Goal: Information Seeking & Learning: Learn about a topic

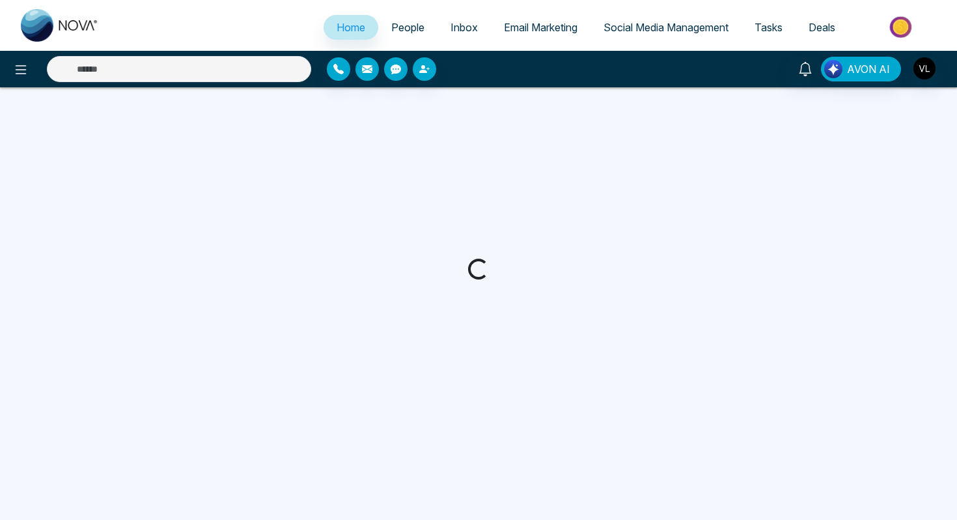
select select "*"
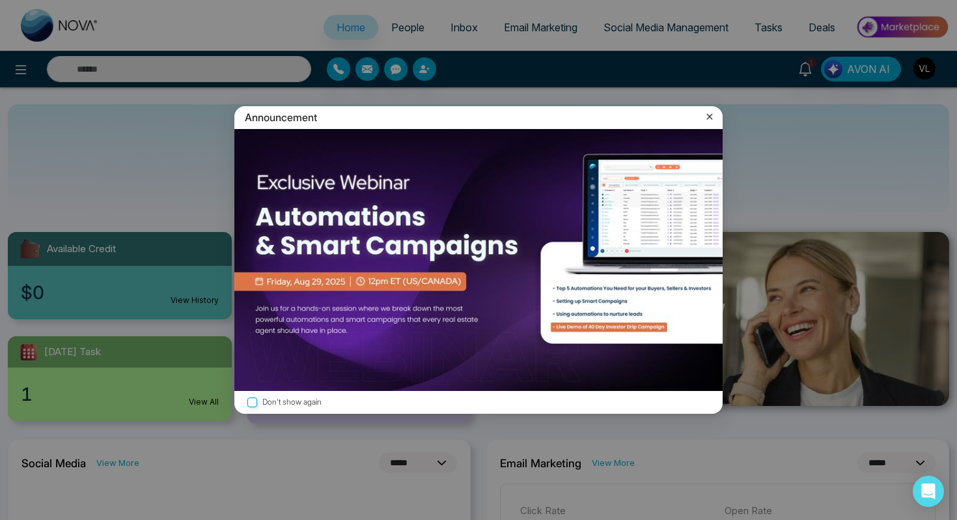
click at [709, 122] on icon at bounding box center [709, 116] width 13 height 13
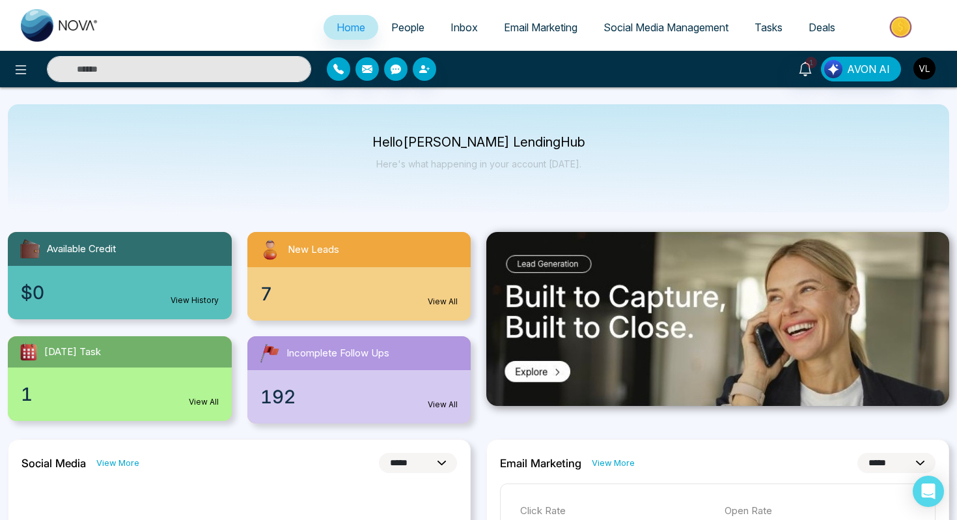
click at [415, 25] on link "People" at bounding box center [407, 27] width 59 height 25
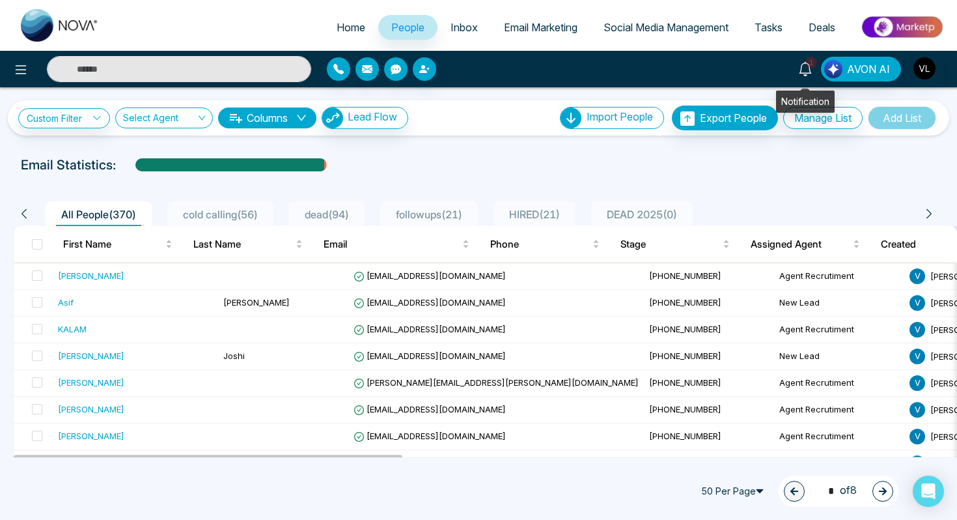
click at [814, 78] on link "1" at bounding box center [805, 68] width 31 height 23
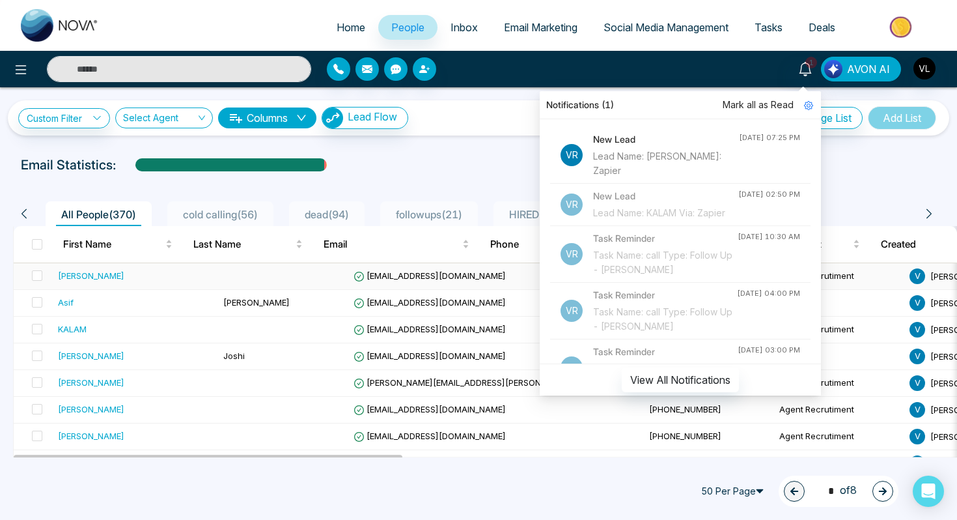
click at [174, 270] on div "[PERSON_NAME]" at bounding box center [135, 275] width 155 height 13
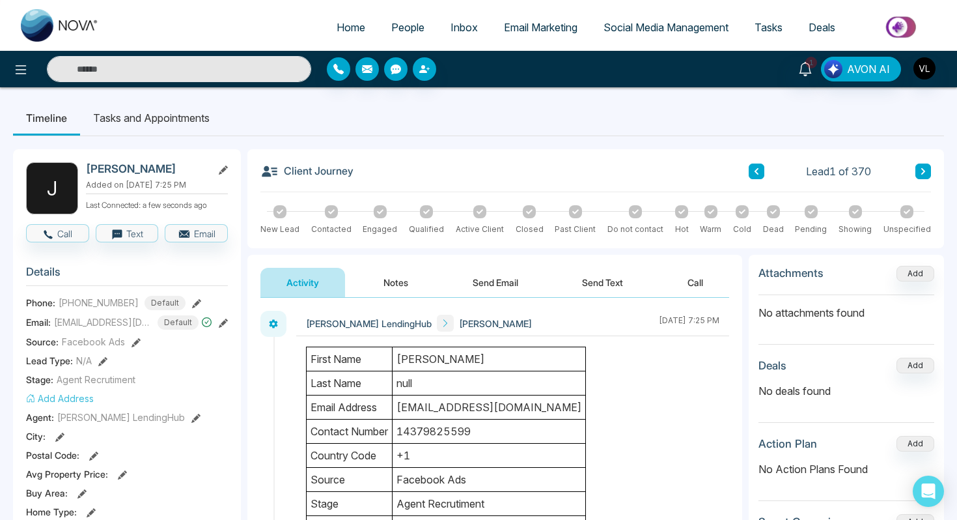
click at [161, 174] on h2 "[PERSON_NAME]" at bounding box center [146, 168] width 121 height 13
copy h2 "Bahadursha"
click at [399, 26] on span "People" at bounding box center [407, 27] width 33 height 13
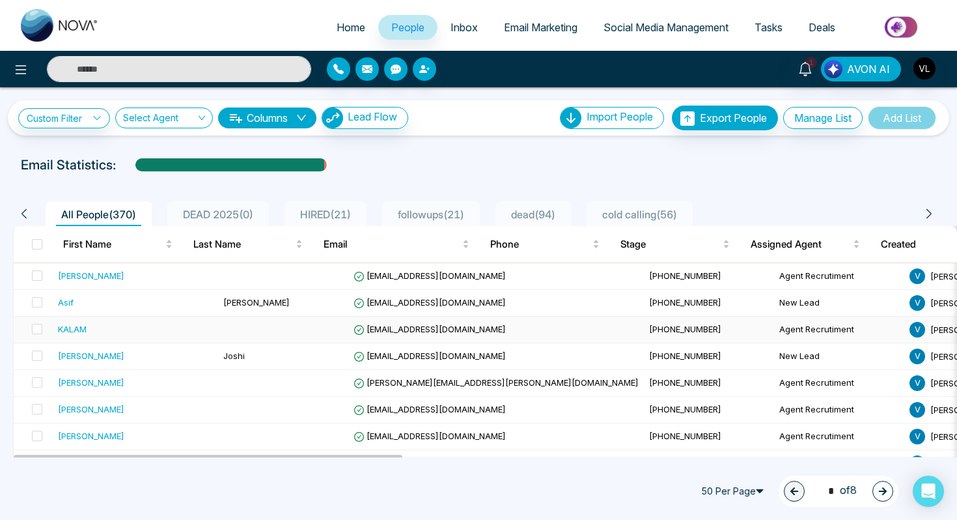
click at [218, 325] on td at bounding box center [283, 329] width 130 height 27
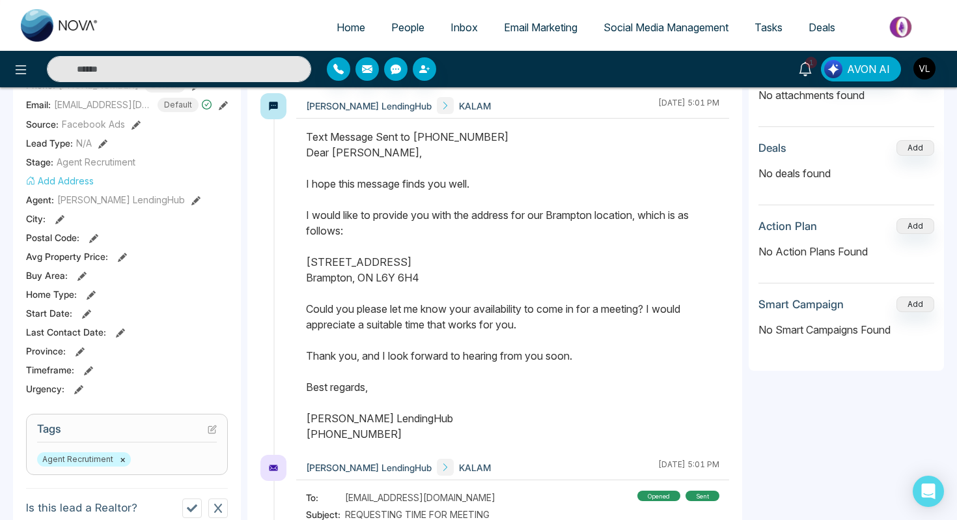
click at [811, 67] on span "1" at bounding box center [812, 63] width 12 height 12
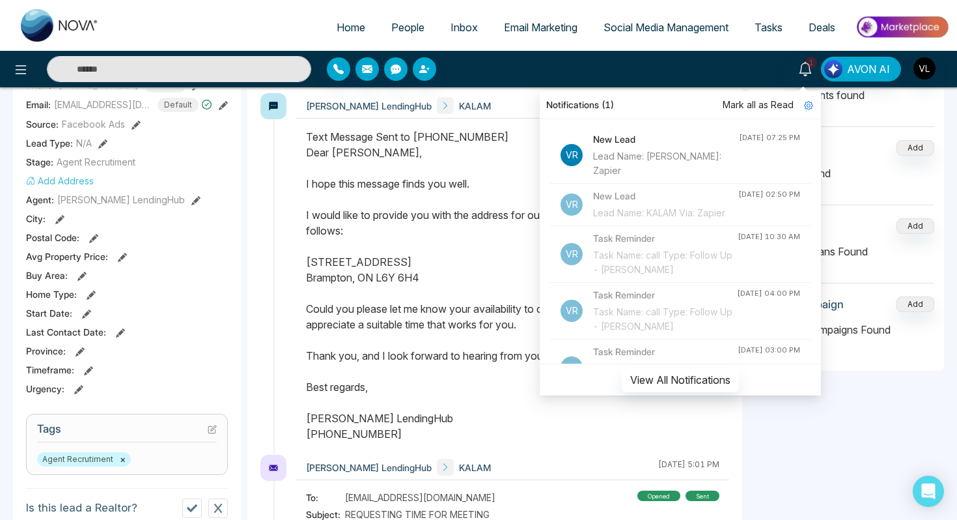
click at [768, 102] on span "Mark all as Read" at bounding box center [758, 105] width 71 height 14
click at [702, 66] on div "Notifications Mark all as Read Vr New Lead Lead Name: Jasvanth Bahadursha Via: …" at bounding box center [759, 69] width 384 height 25
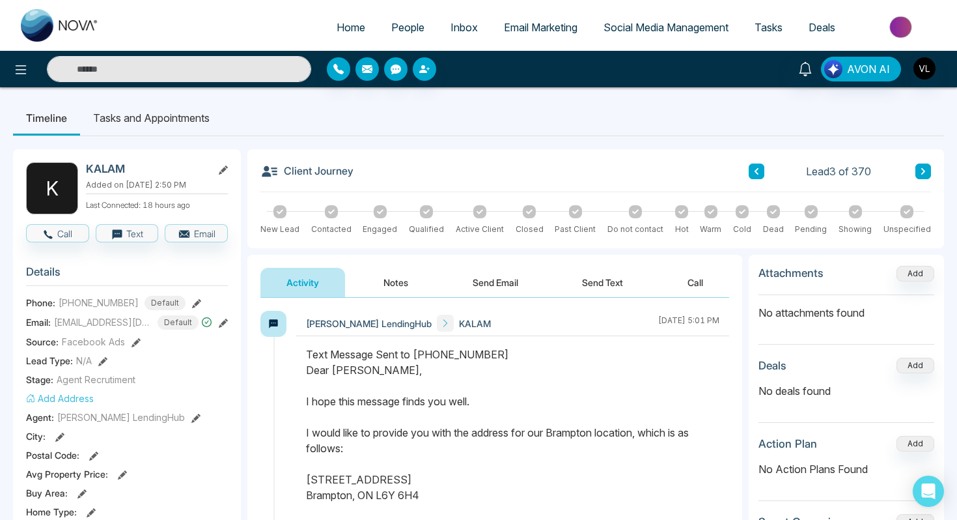
click at [397, 23] on span "People" at bounding box center [407, 27] width 33 height 13
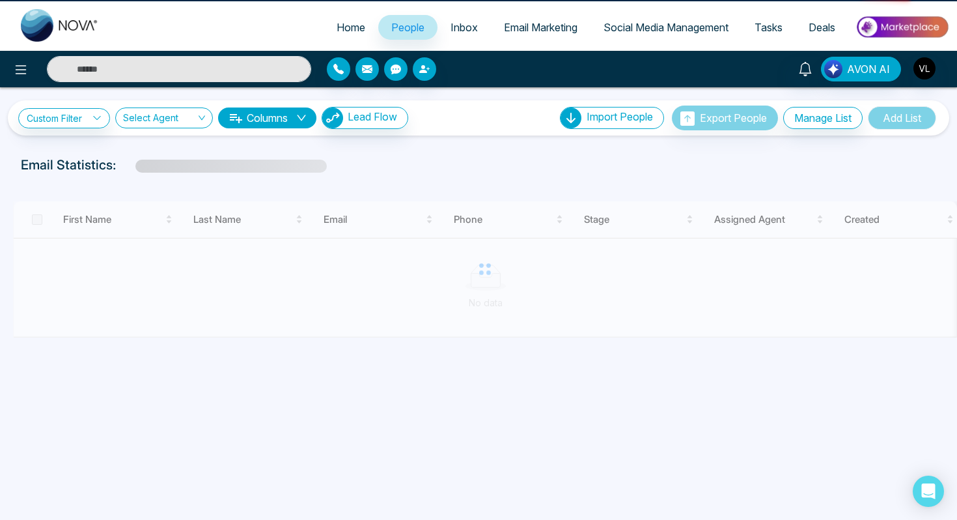
click at [397, 23] on span "People" at bounding box center [407, 27] width 33 height 13
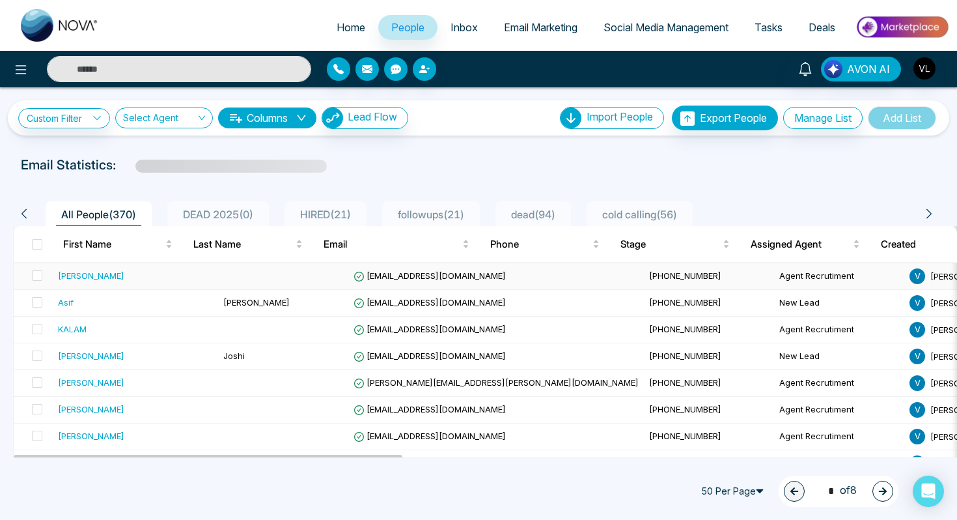
click at [85, 280] on div "[PERSON_NAME]" at bounding box center [91, 275] width 66 height 13
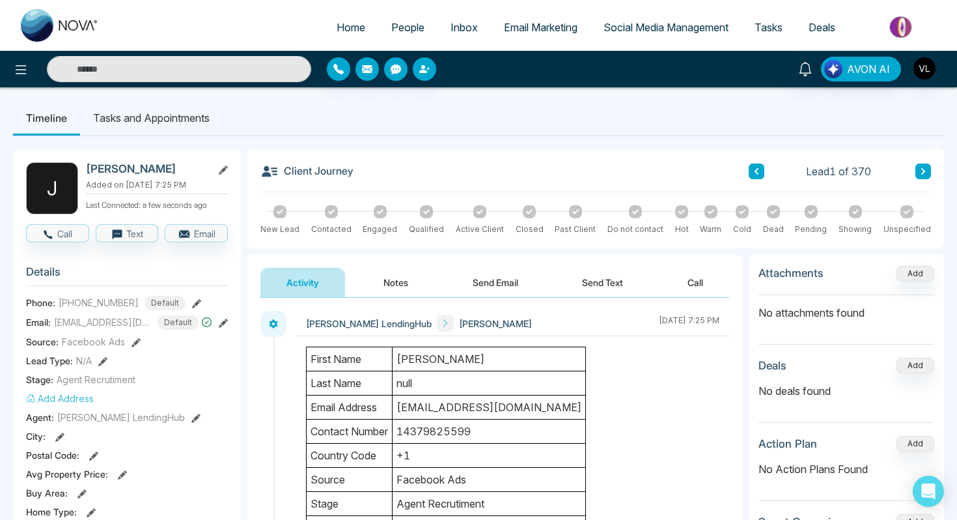
click at [406, 34] on link "People" at bounding box center [407, 27] width 59 height 25
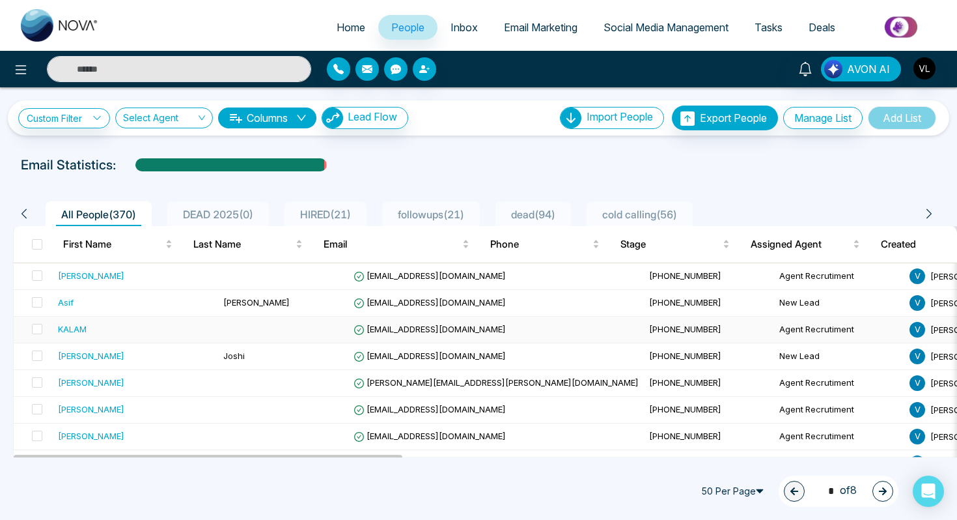
click at [146, 331] on div "KALAM" at bounding box center [135, 328] width 155 height 13
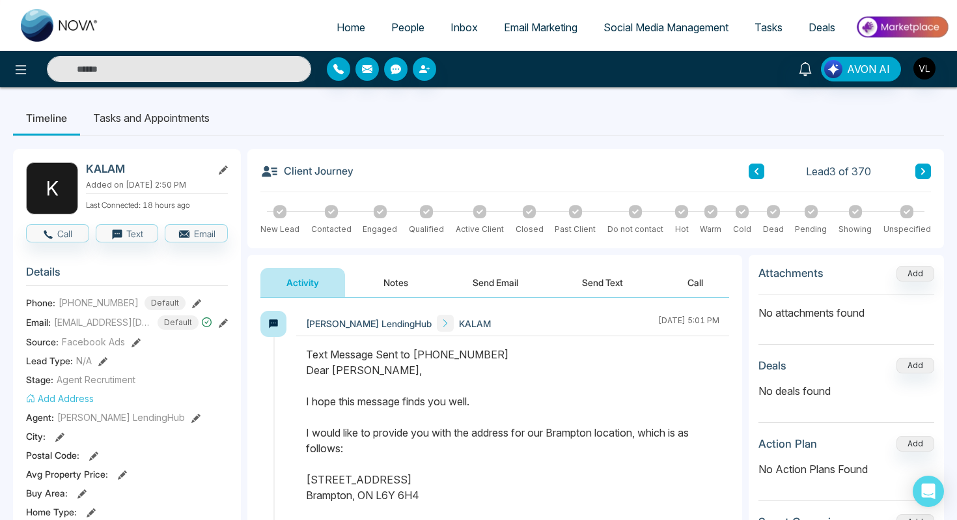
click at [767, 23] on span "Tasks" at bounding box center [769, 27] width 28 height 13
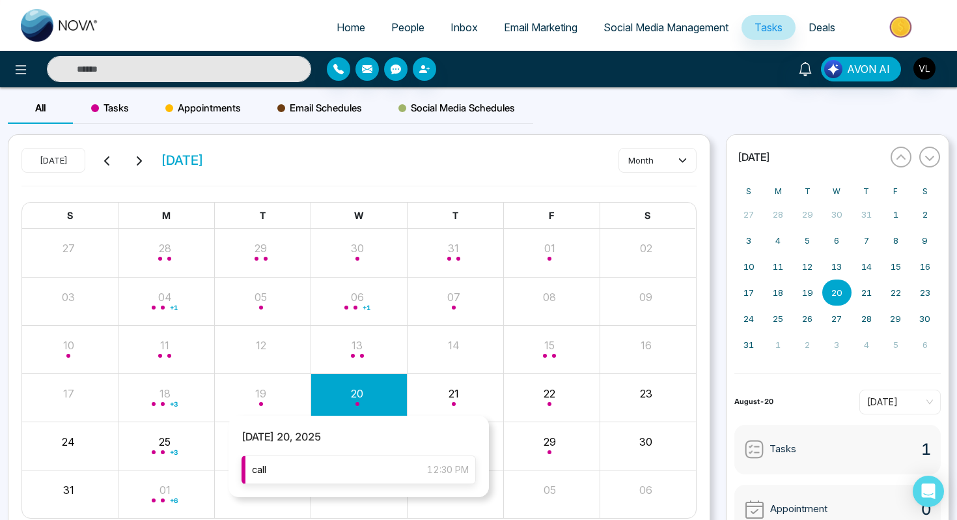
click at [338, 470] on div "call 12:30 PM" at bounding box center [359, 469] width 234 height 29
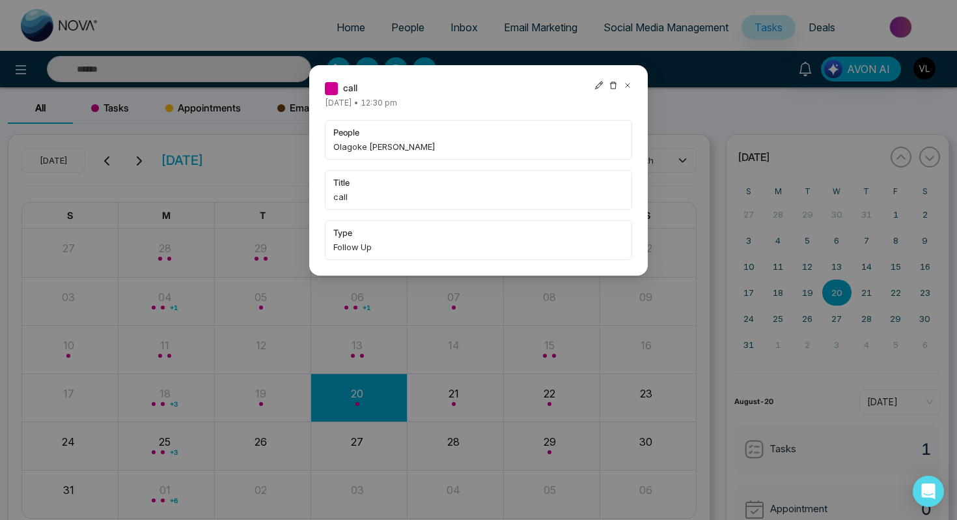
click at [626, 83] on icon at bounding box center [627, 85] width 9 height 9
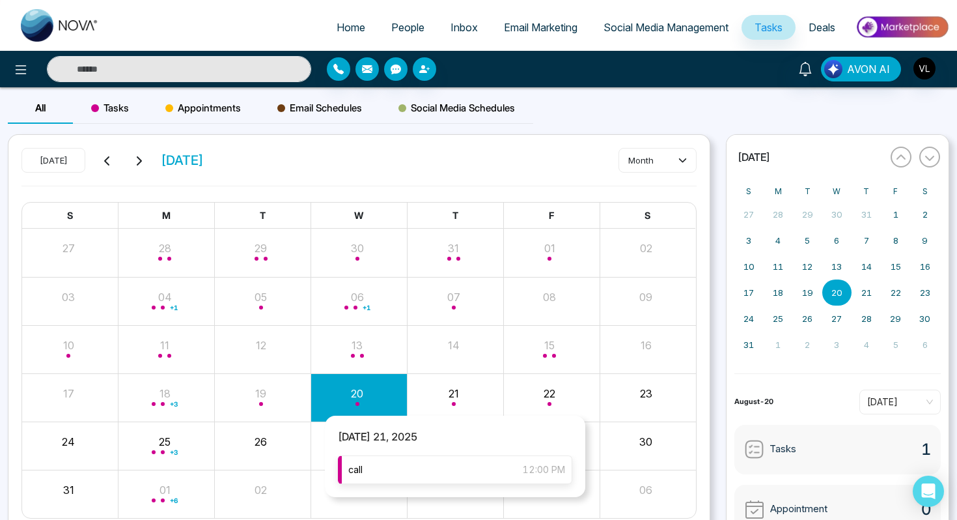
click at [436, 471] on div "call 12:00 PM" at bounding box center [455, 469] width 234 height 29
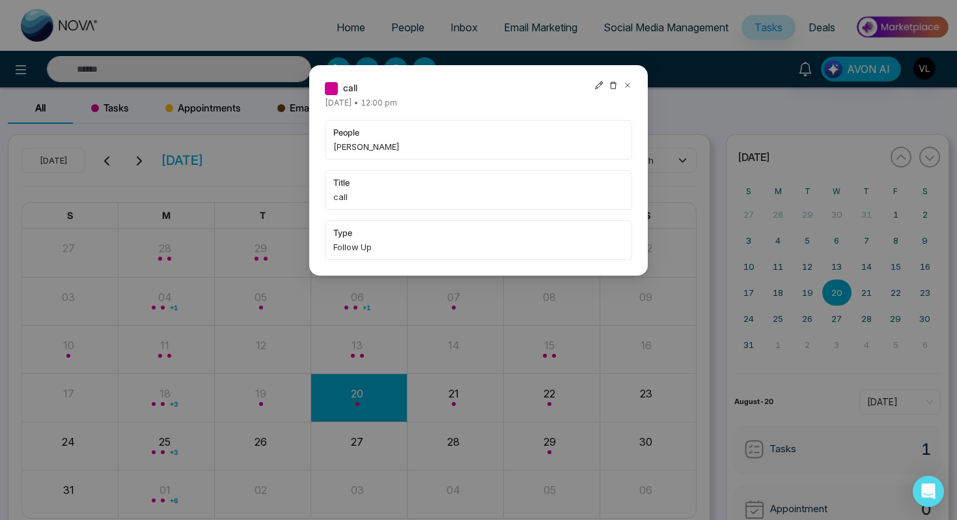
click at [627, 87] on icon at bounding box center [627, 85] width 9 height 9
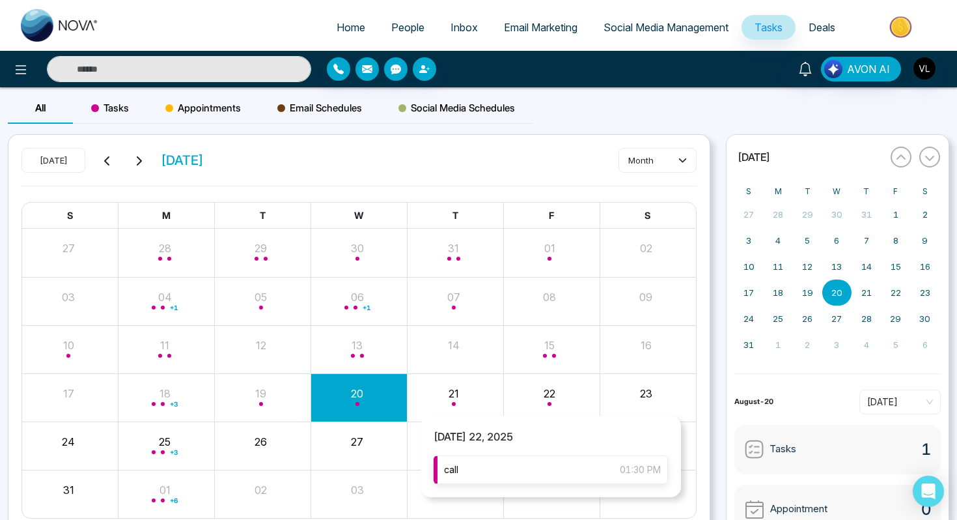
click at [525, 470] on div "call 01:30 PM" at bounding box center [551, 469] width 234 height 29
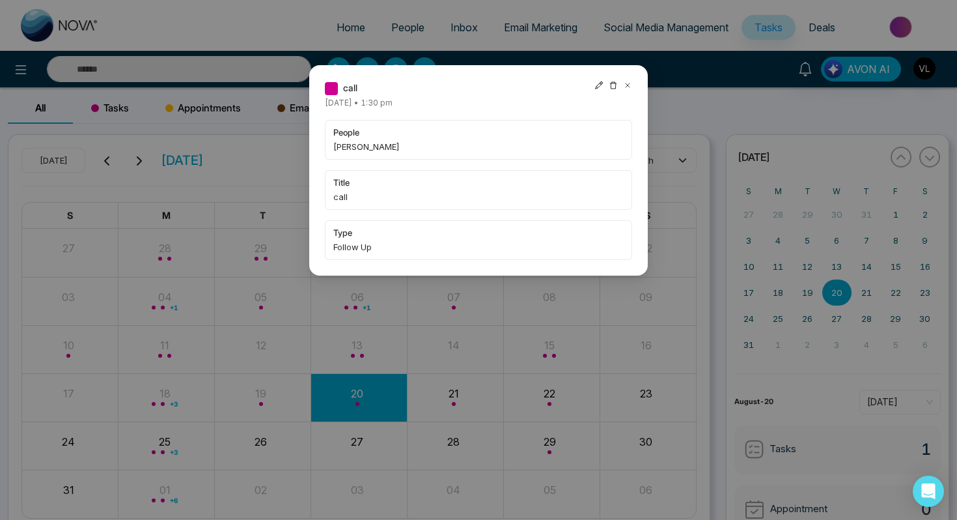
click at [629, 85] on icon at bounding box center [627, 85] width 9 height 9
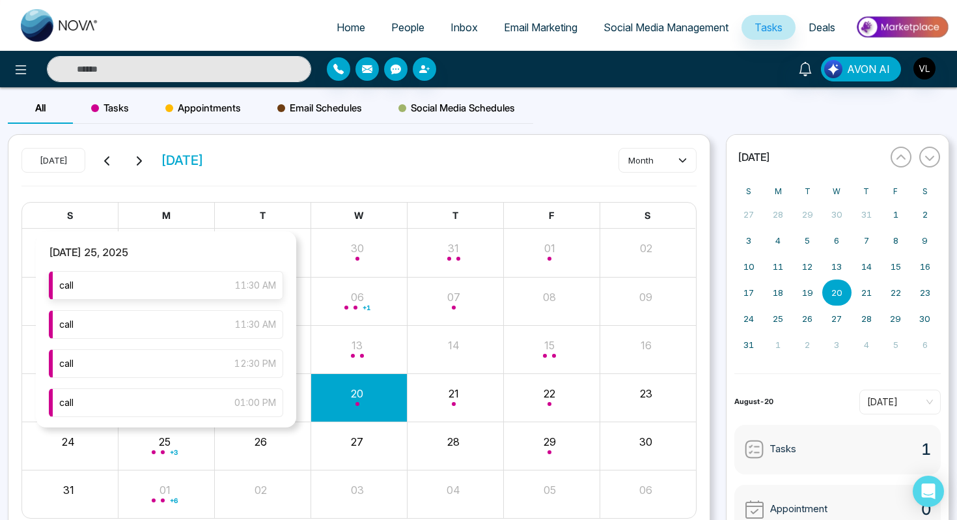
click at [217, 290] on div "call 11:30 AM" at bounding box center [166, 285] width 234 height 29
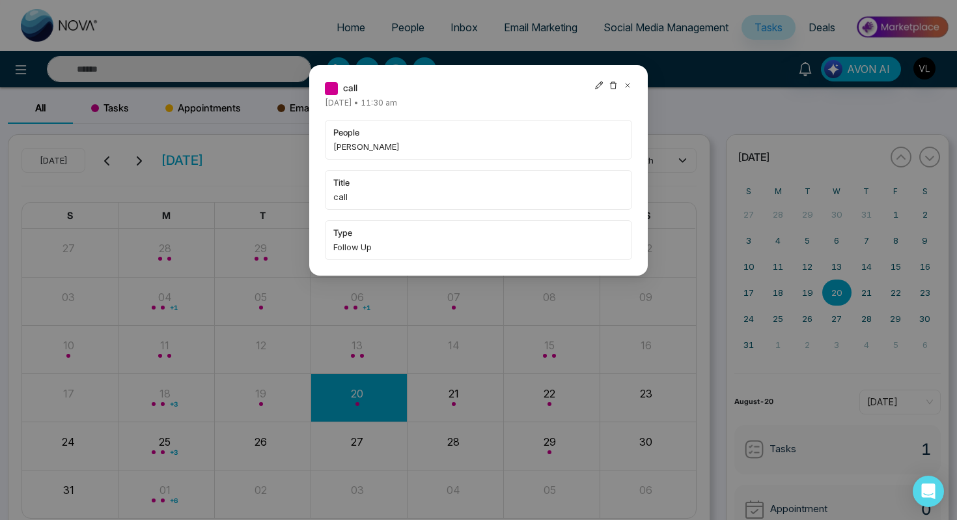
click at [627, 85] on icon at bounding box center [628, 85] width 4 height 4
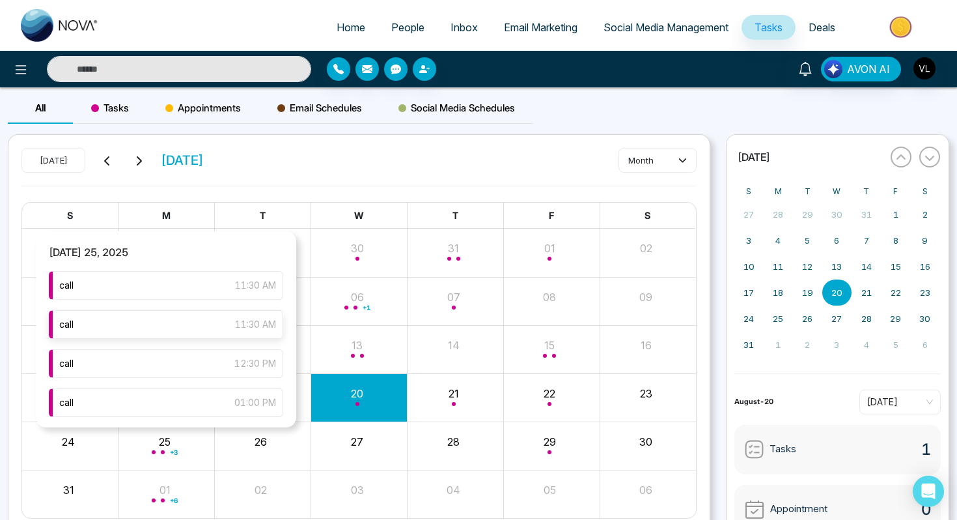
click at [225, 329] on div "call 11:30 AM" at bounding box center [166, 324] width 234 height 29
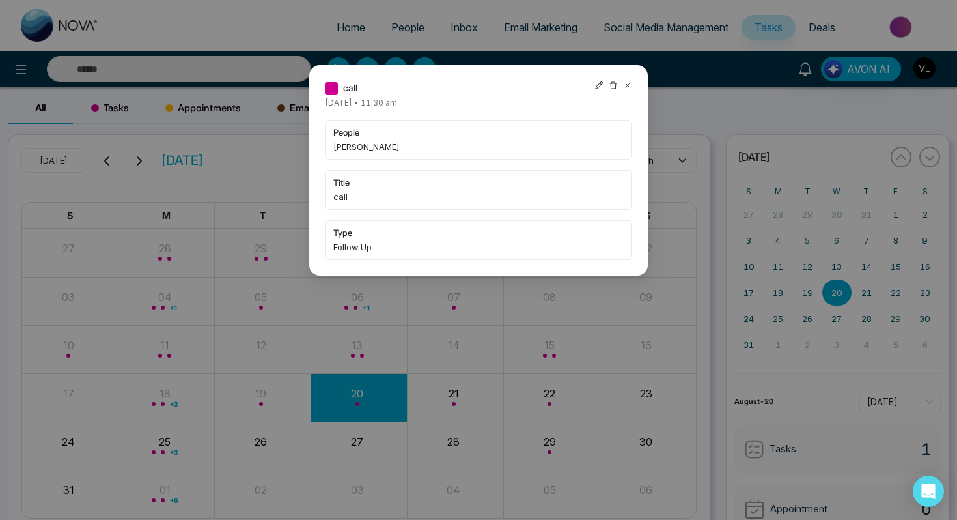
click at [630, 85] on icon at bounding box center [627, 85] width 9 height 9
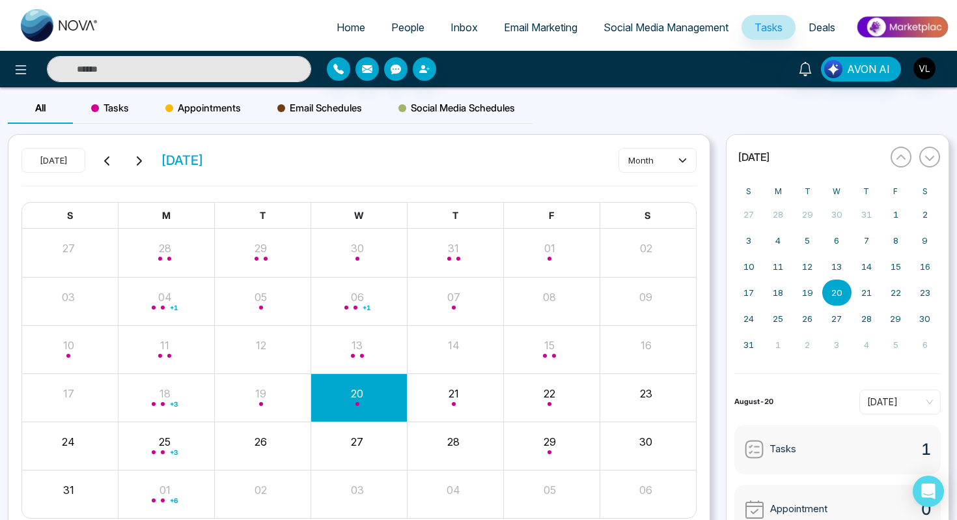
click at [411, 29] on span "People" at bounding box center [407, 27] width 33 height 13
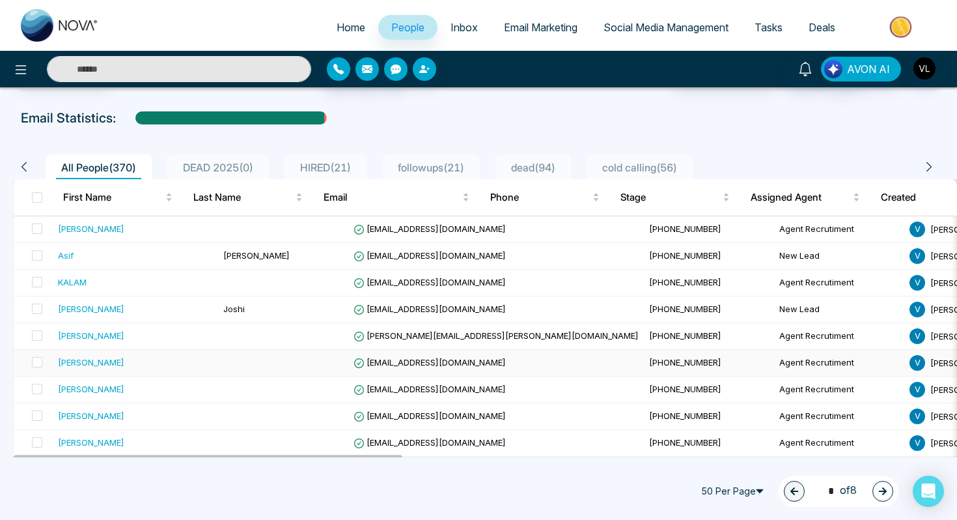
scroll to position [49, 0]
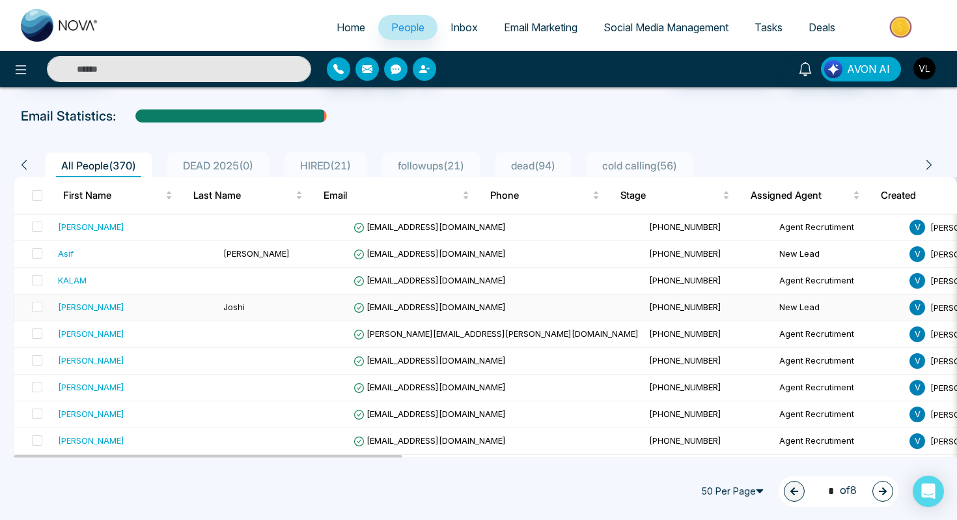
click at [156, 306] on div "[PERSON_NAME]" at bounding box center [135, 306] width 155 height 13
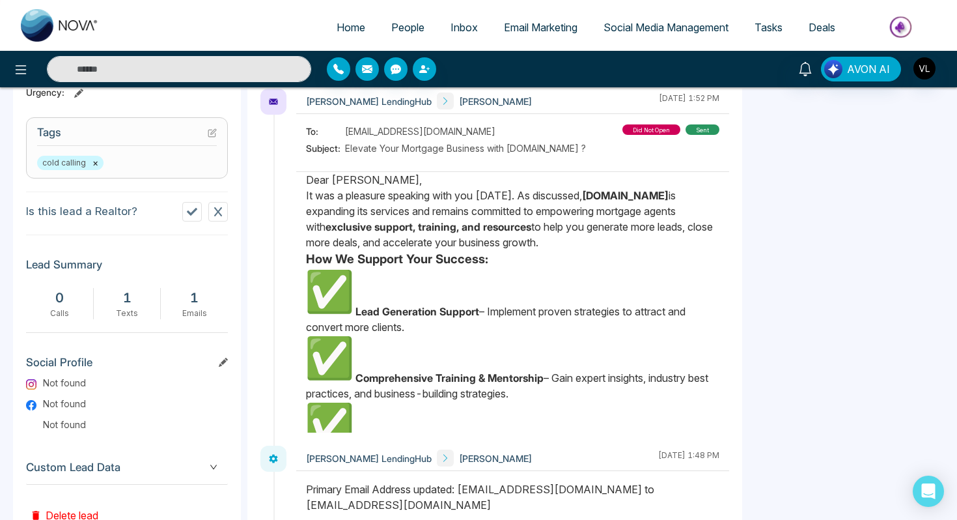
scroll to position [559, 0]
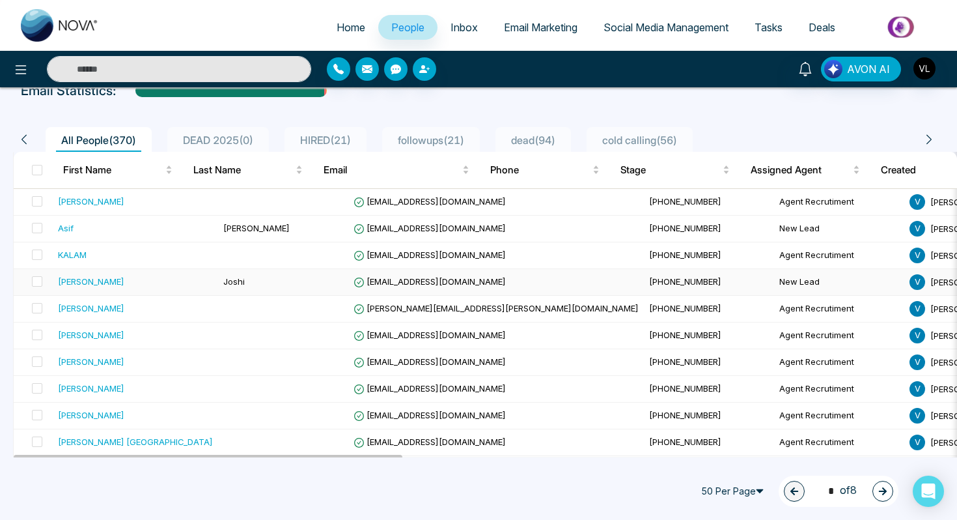
scroll to position [77, 0]
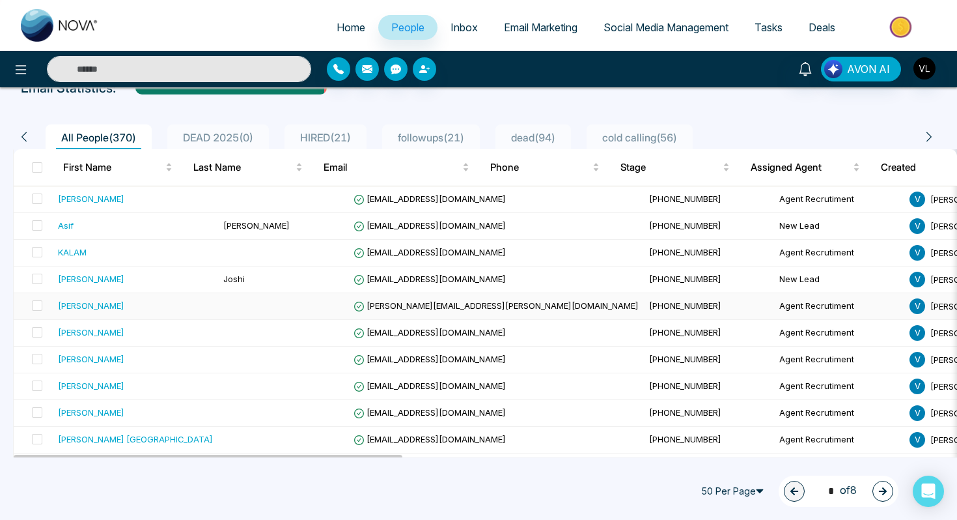
click at [103, 309] on div "[PERSON_NAME]" at bounding box center [91, 305] width 66 height 13
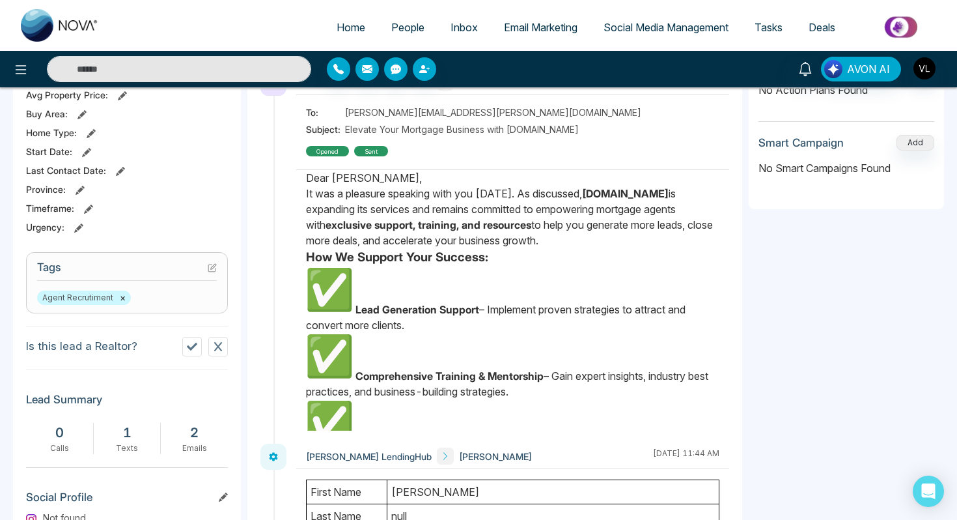
scroll to position [382, 0]
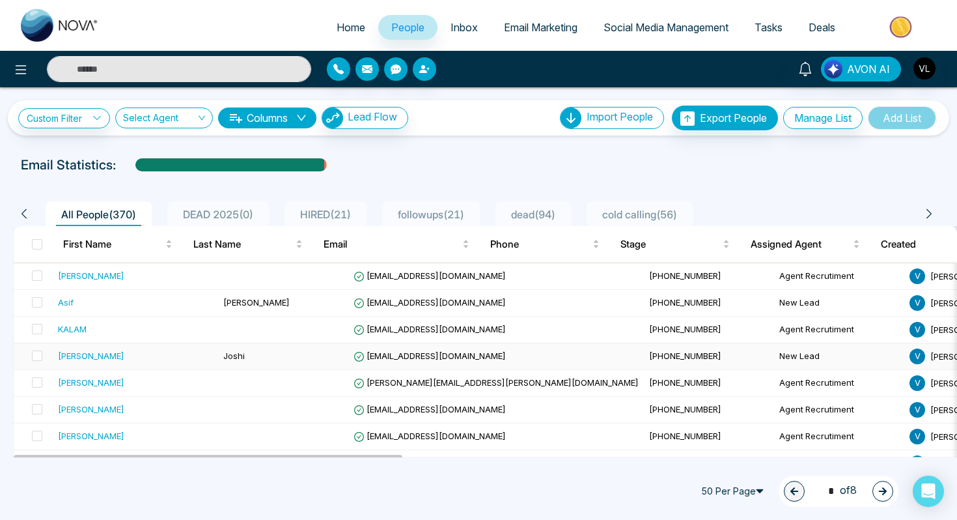
click at [182, 348] on td "[PERSON_NAME]" at bounding box center [135, 356] width 165 height 27
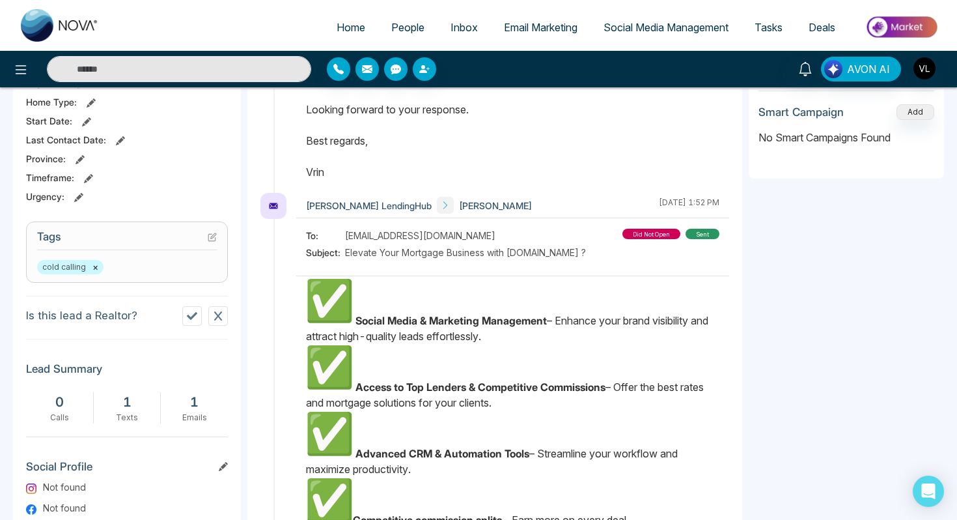
scroll to position [234, 0]
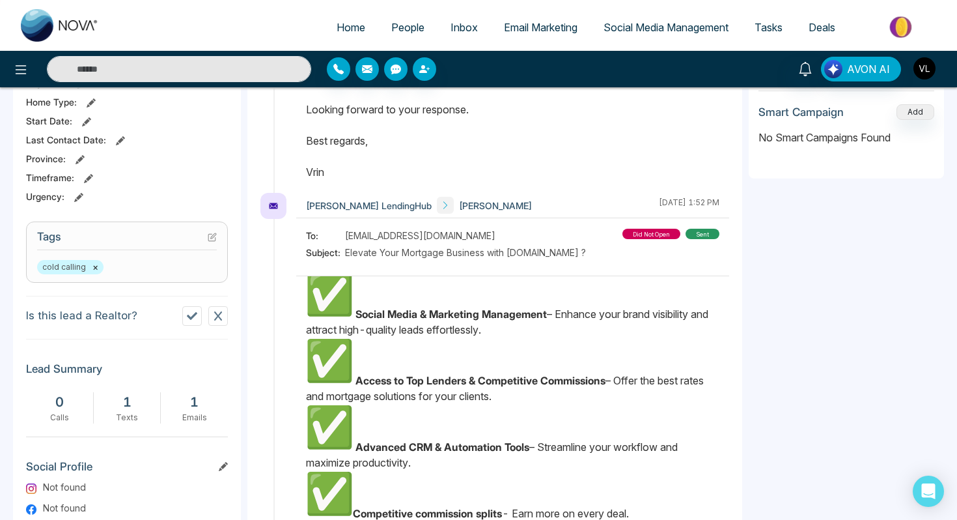
click at [920, 76] on img "button" at bounding box center [925, 68] width 22 height 22
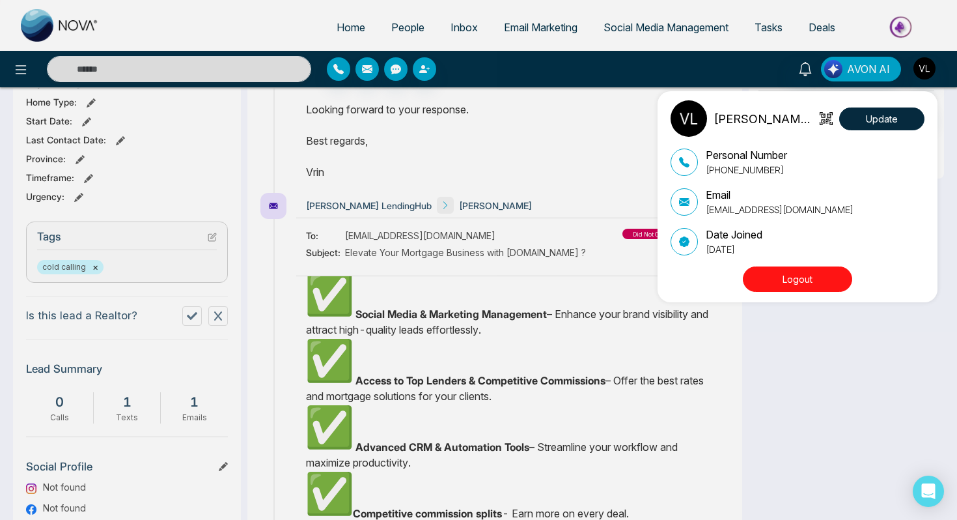
click at [397, 23] on div "[PERSON_NAME] LendingHub Update Personal Number [PHONE_NUMBER] Email [EMAIL_ADD…" at bounding box center [478, 260] width 957 height 520
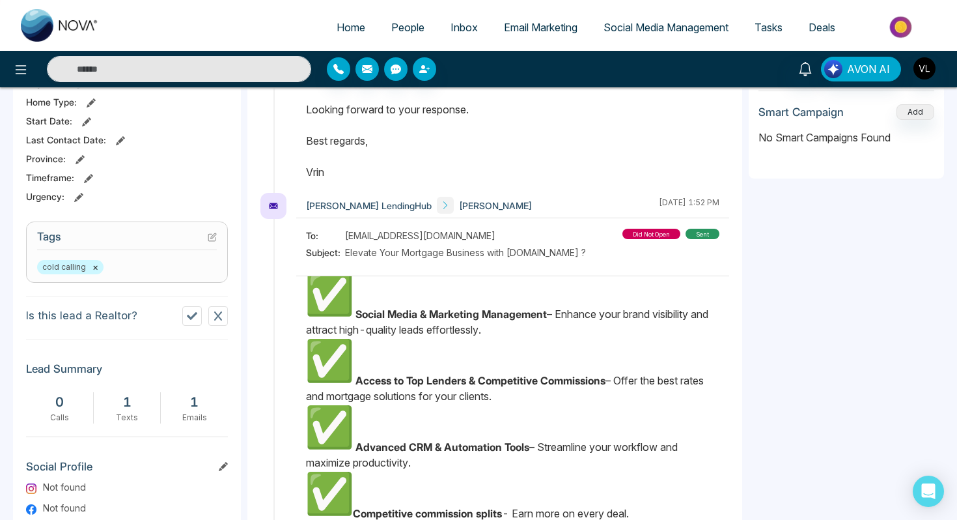
click at [397, 23] on span "People" at bounding box center [407, 27] width 33 height 13
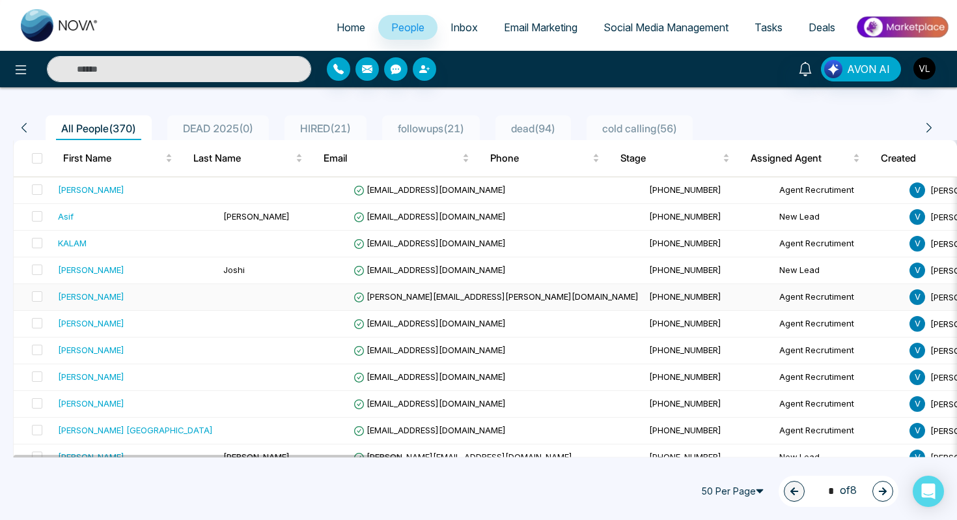
scroll to position [81, 0]
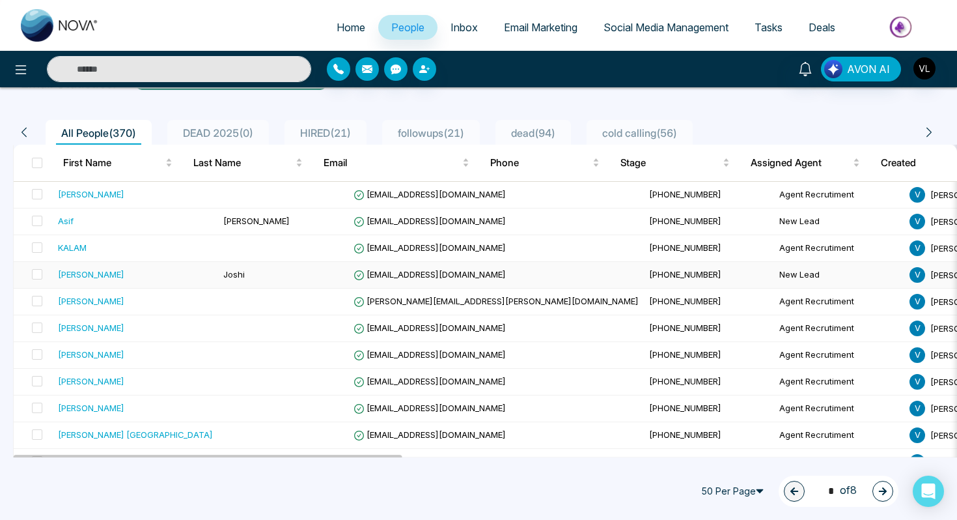
click at [136, 269] on div "[PERSON_NAME]" at bounding box center [135, 274] width 155 height 13
